Goal: Information Seeking & Learning: Learn about a topic

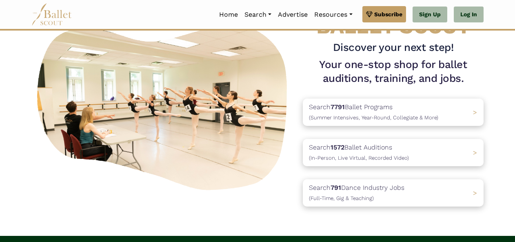
scroll to position [55, 0]
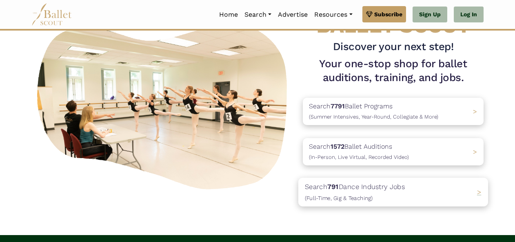
click at [352, 199] on span "(Full-Time, Gig & Teaching)" at bounding box center [339, 198] width 68 height 7
click at [339, 146] on b "1572" at bounding box center [334, 146] width 15 height 8
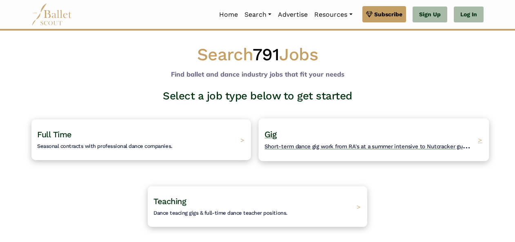
click at [319, 135] on h4 "Gig Short-term dance gig work from RA's at a summer intensive to Nutcracker gue…" at bounding box center [368, 140] width 209 height 22
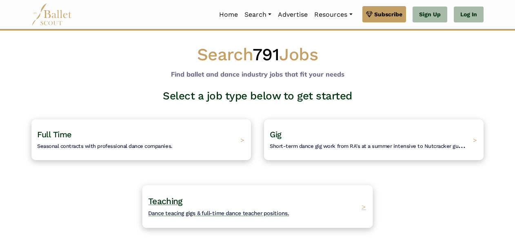
click at [214, 217] on h4 "Teaching Dance teacing gigs & full-time dance teacher positions." at bounding box center [218, 207] width 141 height 22
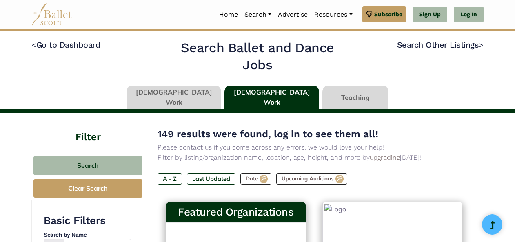
type input "******"
type input "*****"
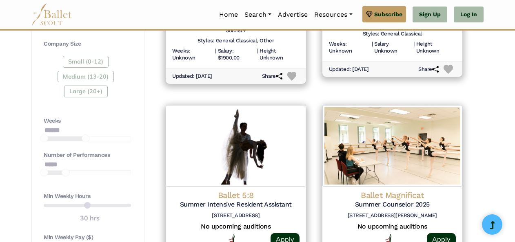
scroll to position [558, 0]
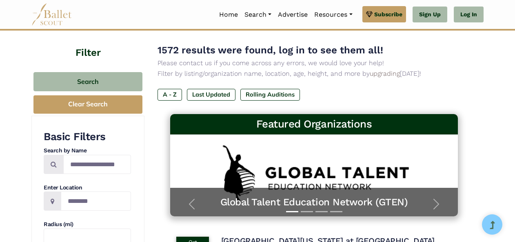
scroll to position [61, 0]
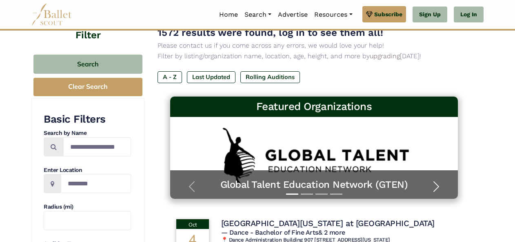
click at [434, 186] on span "button" at bounding box center [436, 186] width 13 height 13
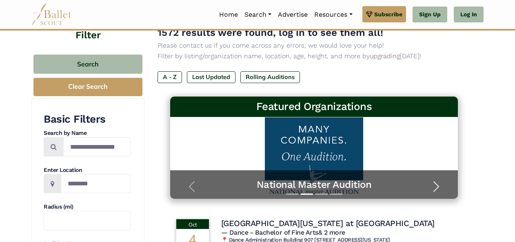
click at [434, 186] on span "button" at bounding box center [436, 186] width 13 height 13
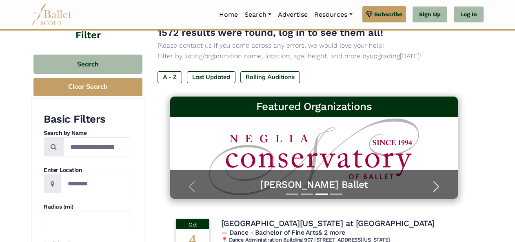
click at [434, 186] on span "button" at bounding box center [436, 186] width 13 height 13
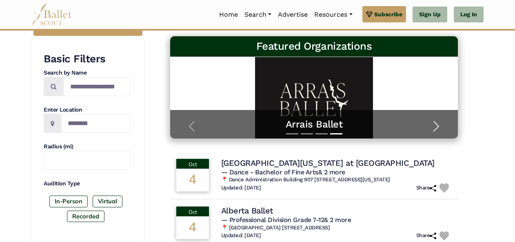
scroll to position [122, 0]
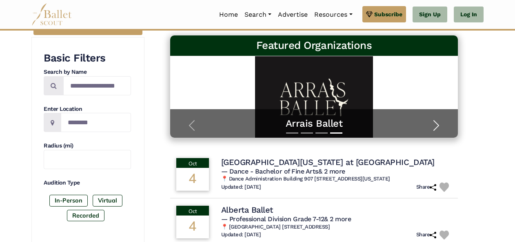
click at [438, 129] on span "button" at bounding box center [436, 125] width 13 height 13
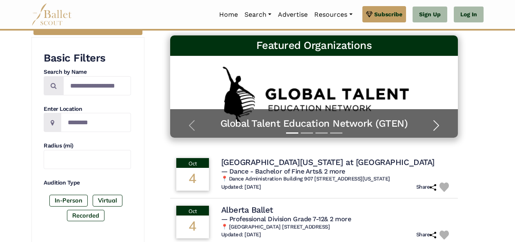
click at [432, 123] on span "button" at bounding box center [436, 125] width 13 height 13
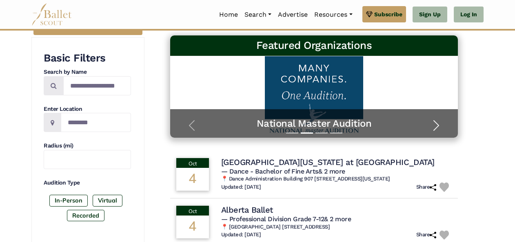
click at [434, 126] on span "button" at bounding box center [436, 125] width 13 height 13
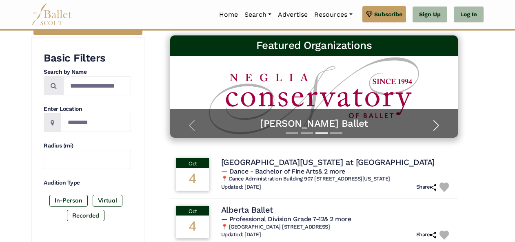
click at [436, 125] on span "button" at bounding box center [436, 125] width 13 height 13
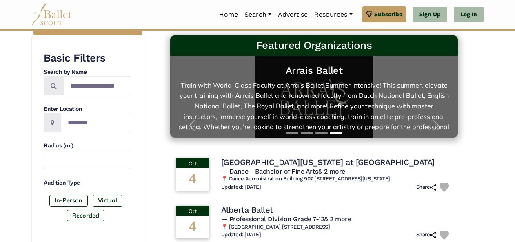
click at [311, 75] on h5 "Arrais Ballet" at bounding box center [314, 70] width 272 height 13
